Goal: Check status: Check status

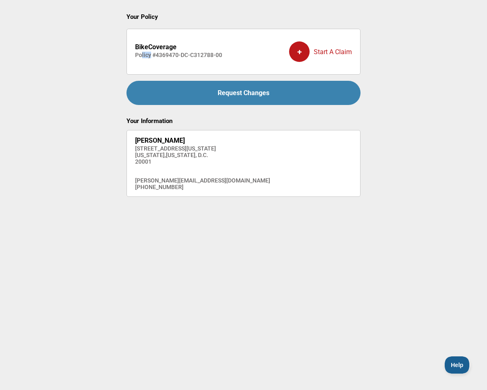
drag, startPoint x: 150, startPoint y: 59, endPoint x: 140, endPoint y: 58, distance: 9.9
click at [140, 58] on div "BikeCoverage Policy # 4369470-DC-C312788-00" at bounding box center [178, 52] width 87 height 28
drag, startPoint x: 220, startPoint y: 56, endPoint x: 160, endPoint y: 57, distance: 59.9
click at [160, 57] on h4 "Policy # 4369470-DC-C312788-00" at bounding box center [178, 55] width 87 height 7
drag, startPoint x: 174, startPoint y: 51, endPoint x: 231, endPoint y: 50, distance: 57.1
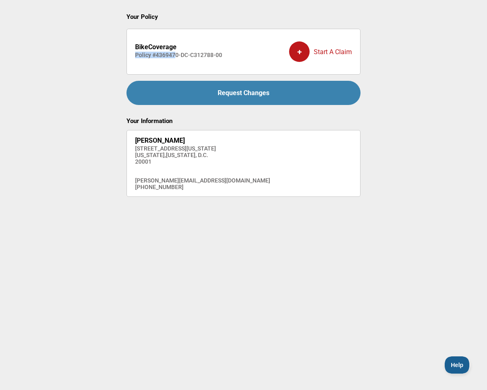
click at [231, 50] on li "BikeCoverage Policy # 4369470-DC-C312788-00 + Start A Claim" at bounding box center [243, 52] width 234 height 46
drag, startPoint x: 231, startPoint y: 50, endPoint x: 224, endPoint y: 54, distance: 7.3
click at [224, 54] on li "BikeCoverage Policy # 4369470-DC-C312788-00 + Start A Claim" at bounding box center [243, 52] width 234 height 46
click at [208, 56] on h4 "Policy # 4369470-DC-C312788-00" at bounding box center [178, 55] width 87 height 7
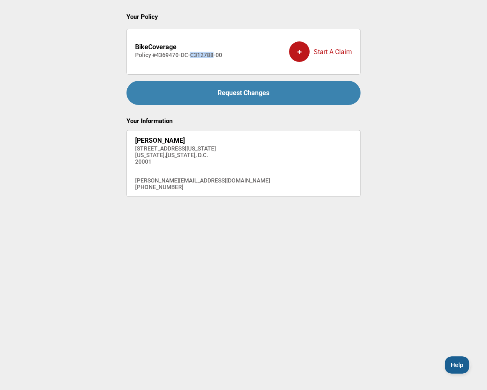
click at [208, 56] on h4 "Policy # 4369470-DC-C312788-00" at bounding box center [178, 55] width 87 height 7
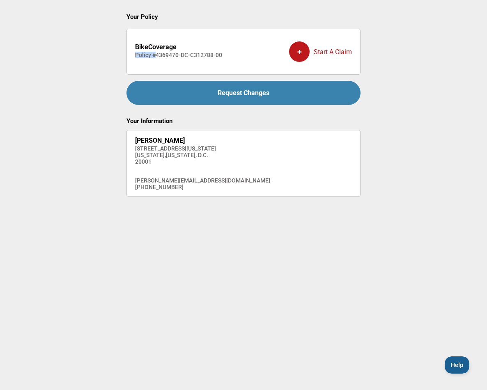
click at [208, 56] on h4 "Policy # 4369470-DC-C312788-00" at bounding box center [178, 55] width 87 height 7
copy h4 "Policy #"
